Goal: Task Accomplishment & Management: Complete application form

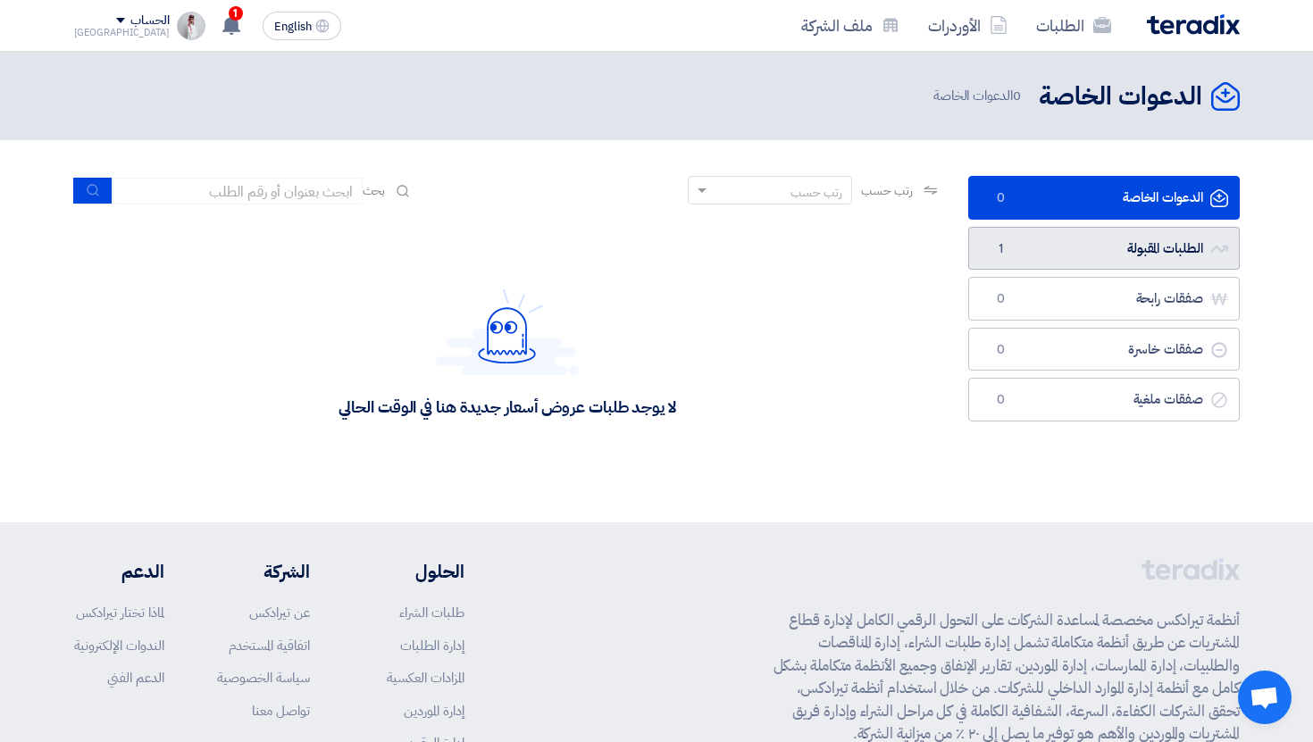
click at [1085, 241] on link "الطلبات المقبولة الطلبات المقبولة 1" at bounding box center [1104, 249] width 272 height 44
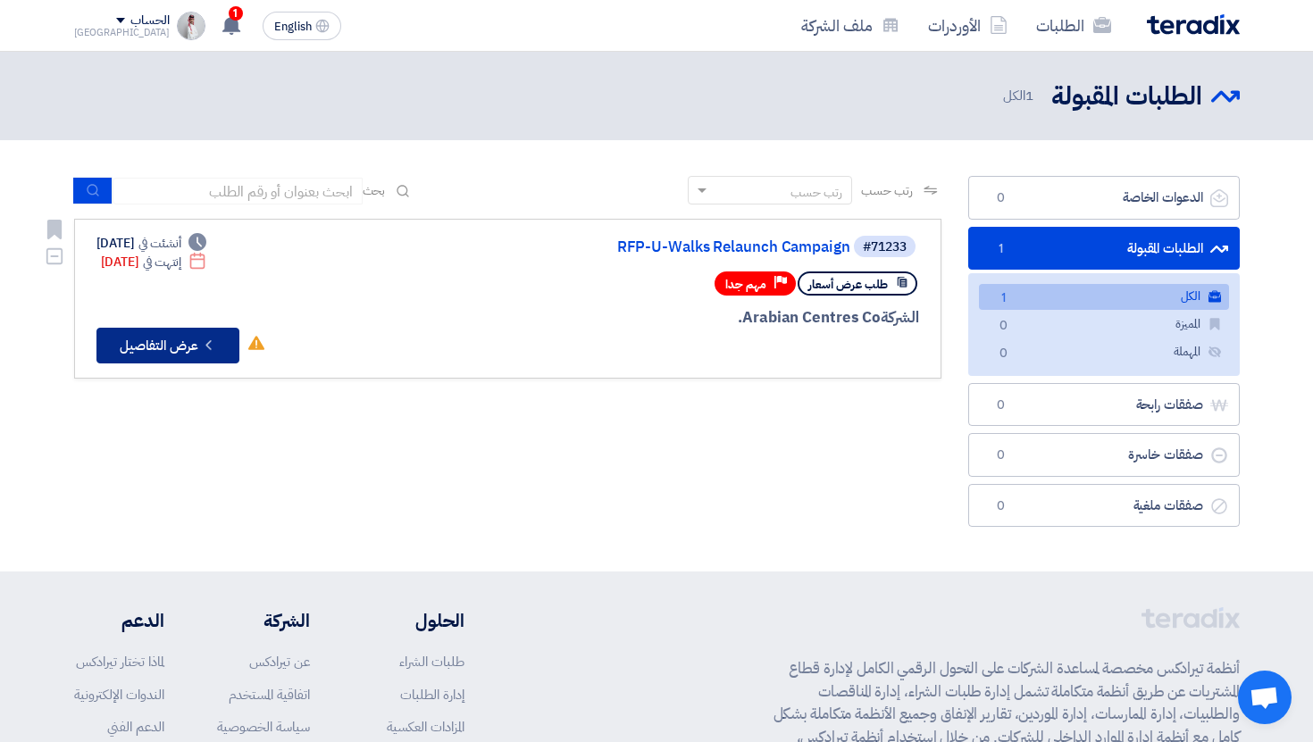
click at [224, 342] on button "Check details عرض التفاصيل" at bounding box center [167, 346] width 143 height 36
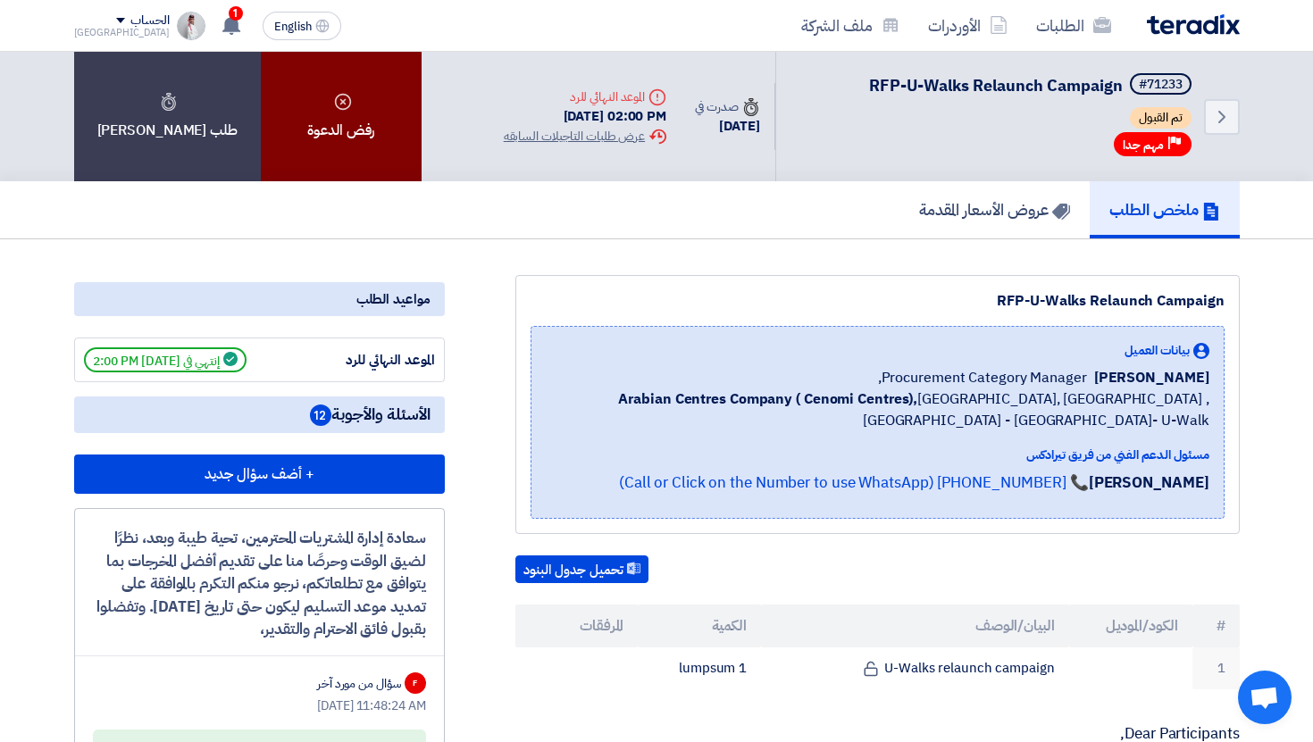
click at [352, 129] on div "رفض الدعوة" at bounding box center [341, 116] width 161 height 129
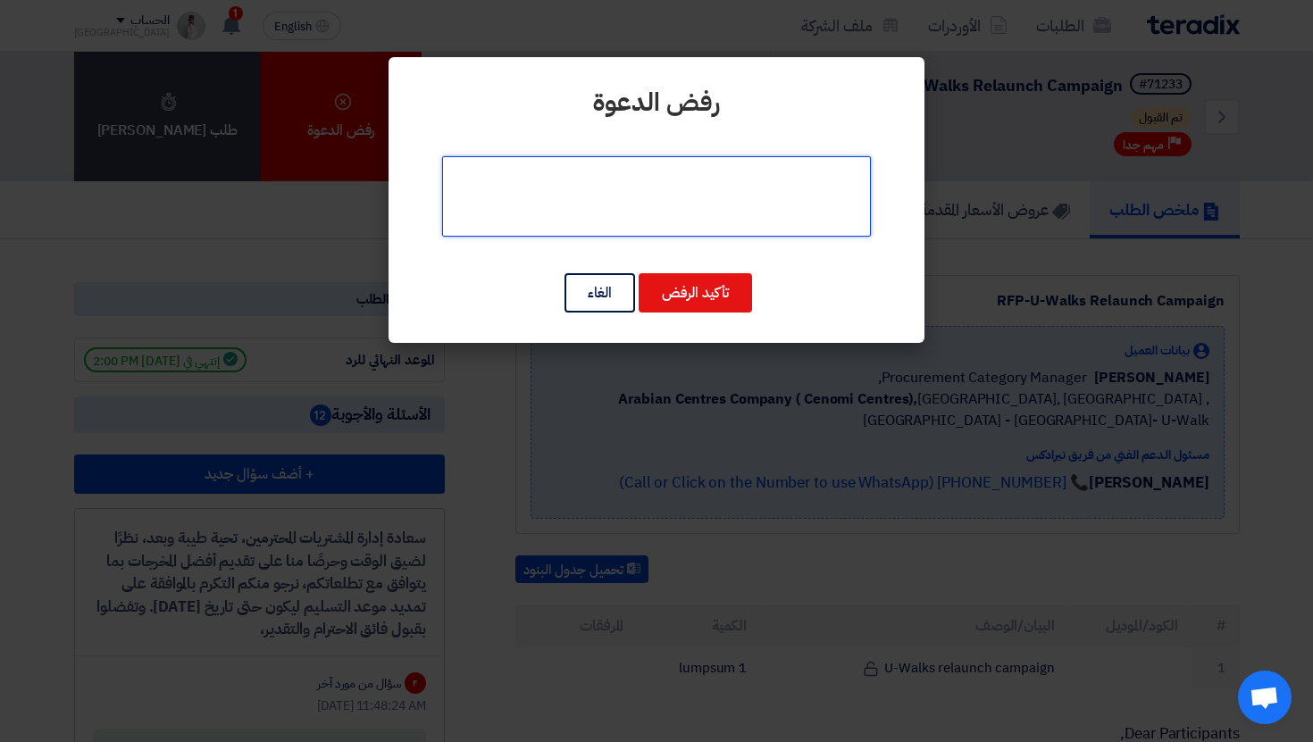
click at [668, 216] on textarea at bounding box center [656, 196] width 429 height 80
type textarea "النطاق [PERSON_NAME]"
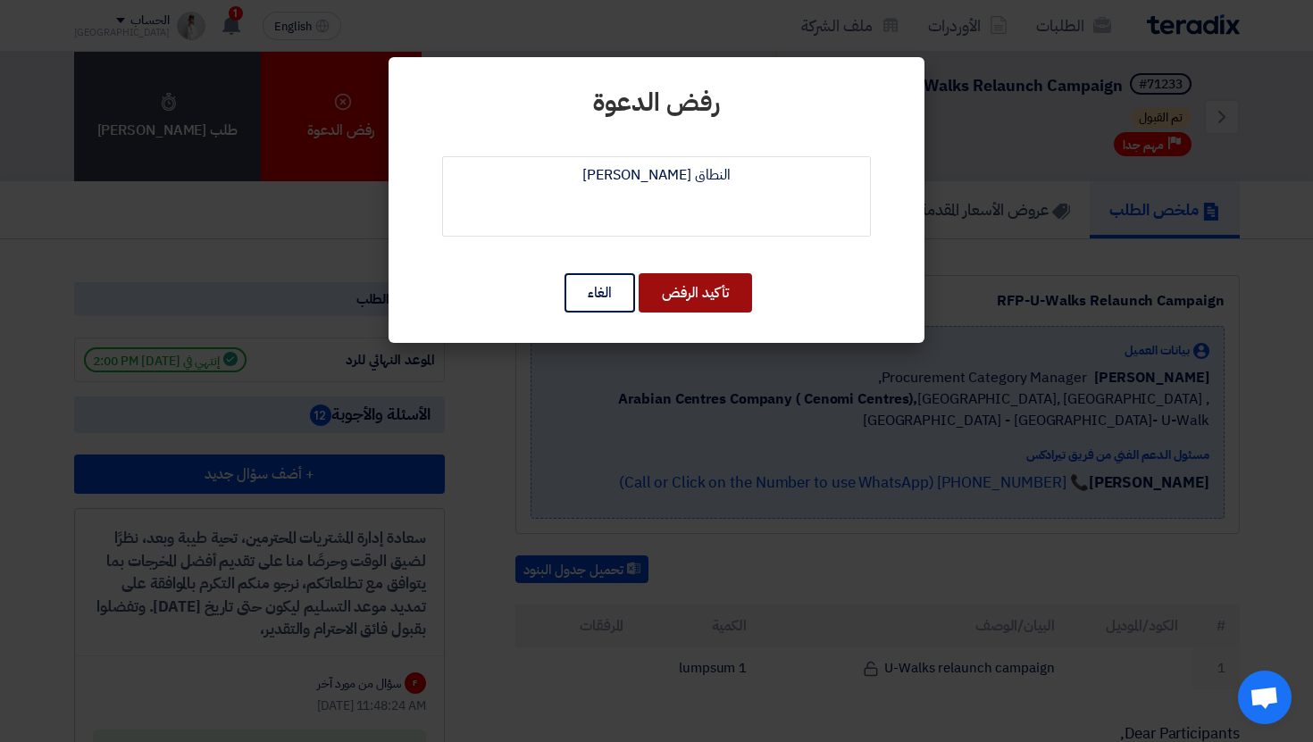
click at [714, 302] on button "تأكيد الرفض" at bounding box center [695, 292] width 113 height 39
